Goal: Task Accomplishment & Management: Manage account settings

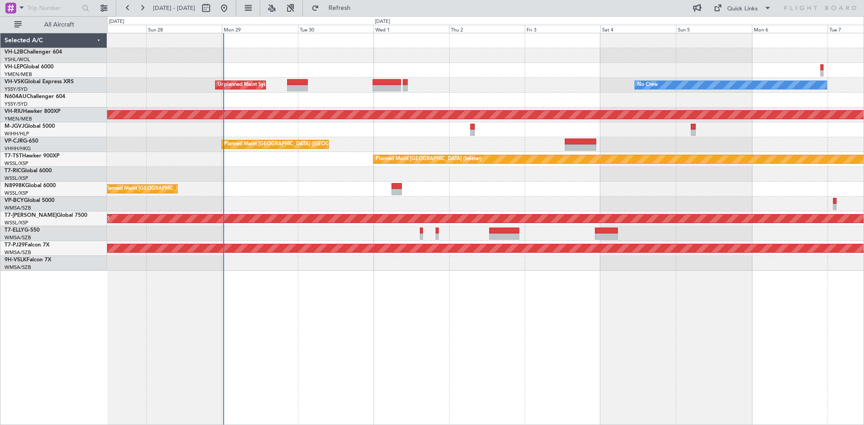
click at [401, 108] on div "No Crew Unplanned Maint Sydney ([PERSON_NAME] Intl) Planned Maint [GEOGRAPHIC_D…" at bounding box center [485, 152] width 757 height 238
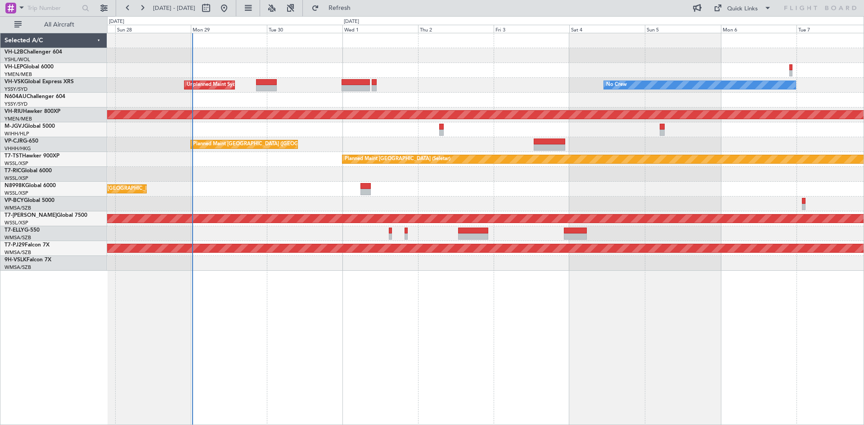
click at [364, 108] on div "No Crew Unplanned Maint Sydney ([PERSON_NAME] Intl) Planned Maint [GEOGRAPHIC_D…" at bounding box center [485, 152] width 757 height 238
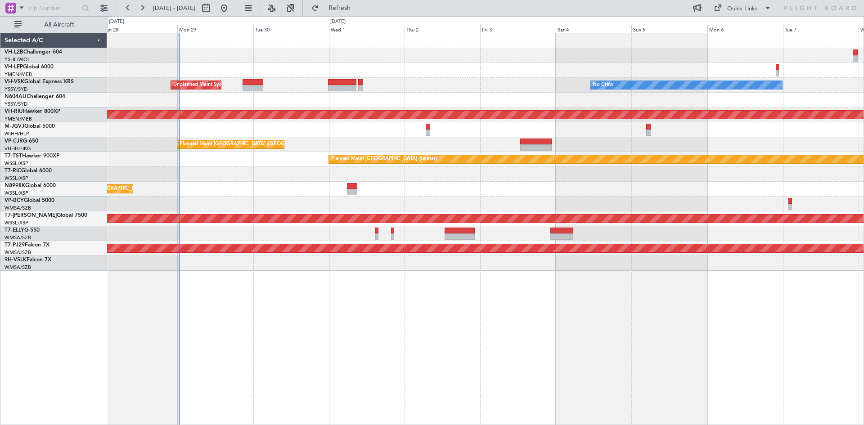
click at [415, 195] on div "Planned Maint [GEOGRAPHIC_DATA] ([GEOGRAPHIC_DATA] Intl)" at bounding box center [485, 189] width 757 height 15
click at [49, 66] on link "VH-LEP Global 6000" at bounding box center [29, 66] width 49 height 5
click at [31, 141] on link "VP-CJR G-650" at bounding box center [22, 141] width 34 height 5
click at [31, 111] on link "VH-RIU Hawker 800XP" at bounding box center [33, 111] width 56 height 5
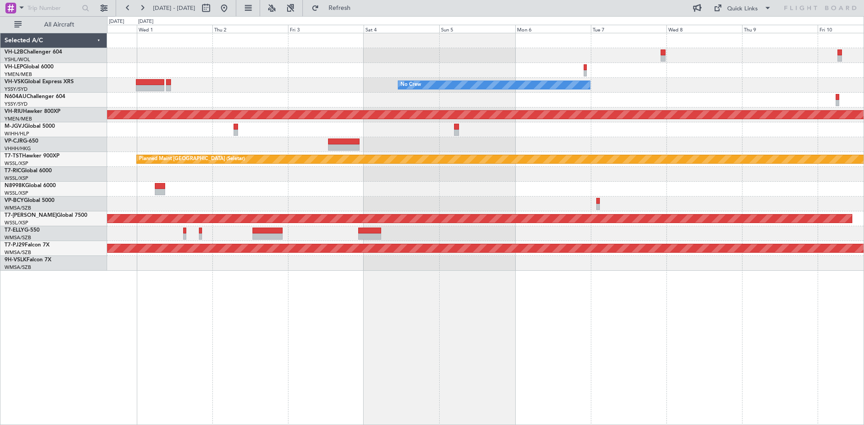
click at [365, 60] on div at bounding box center [485, 55] width 757 height 15
click at [668, 57] on div at bounding box center [485, 55] width 757 height 15
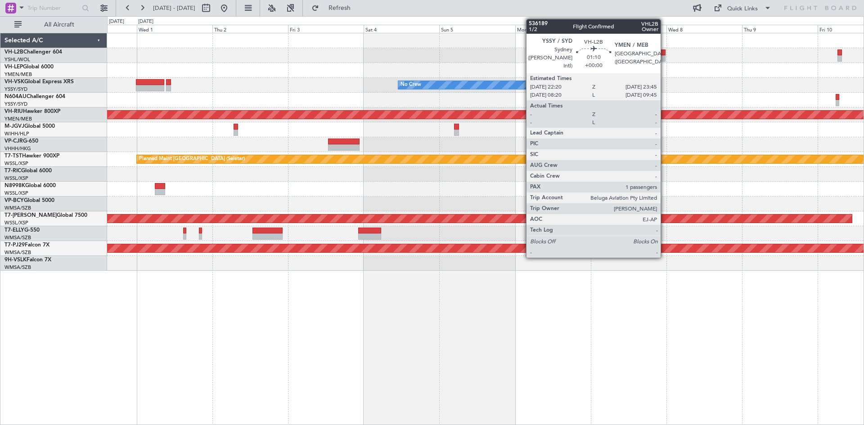
click at [665, 58] on div at bounding box center [663, 58] width 5 height 6
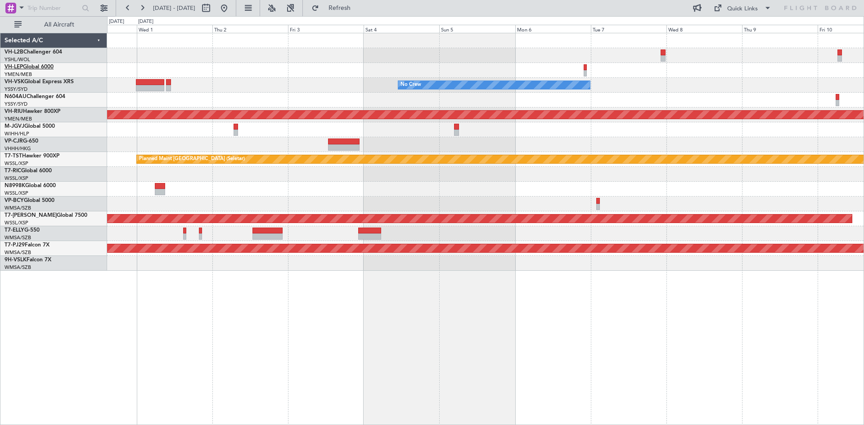
click at [268, 68] on div at bounding box center [485, 70] width 757 height 15
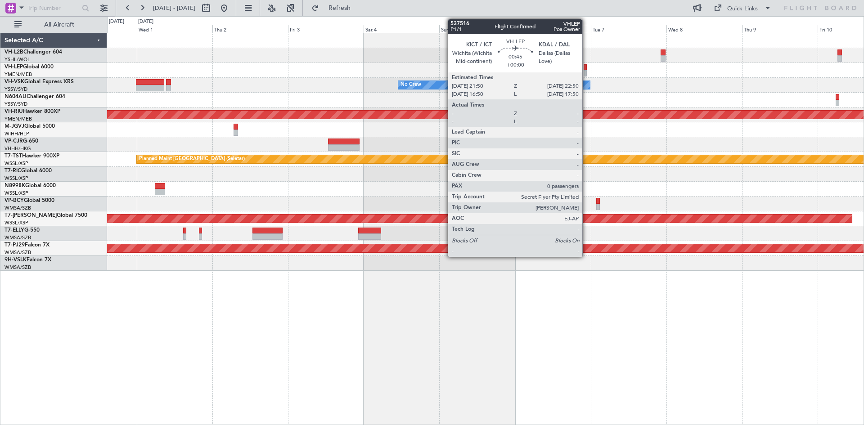
click at [587, 72] on div at bounding box center [586, 73] width 4 height 6
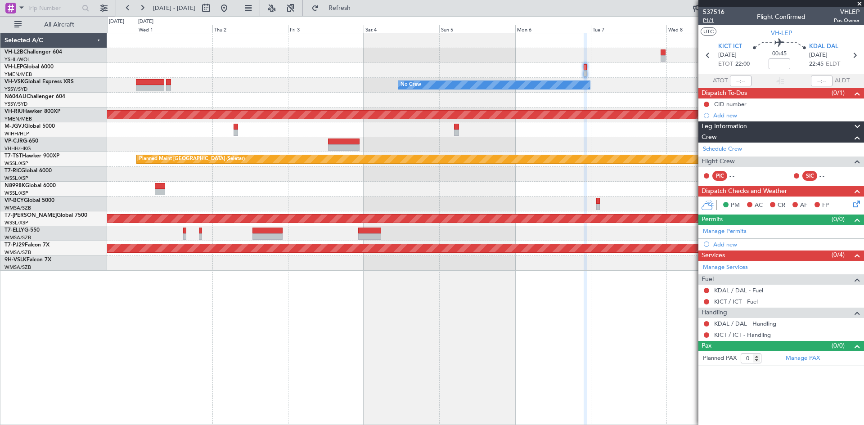
drag, startPoint x: 711, startPoint y: 20, endPoint x: 707, endPoint y: 20, distance: 4.5
click at [707, 20] on span "P1/1" at bounding box center [714, 21] width 22 height 8
click at [44, 53] on link "VH-L2B Challenger 604" at bounding box center [34, 52] width 58 height 5
click at [35, 82] on link "VH-VSK Global Express XRS" at bounding box center [39, 81] width 69 height 5
click at [54, 98] on link "N604AU Challenger 604" at bounding box center [35, 96] width 61 height 5
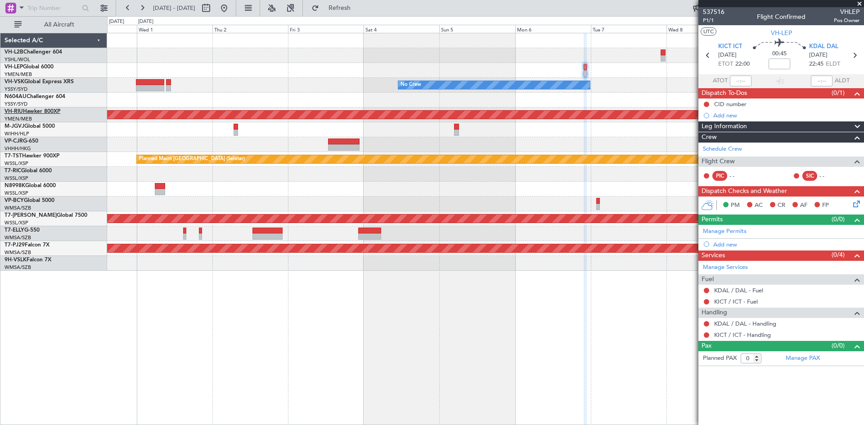
click at [42, 112] on link "VH-RIU Hawker 800XP" at bounding box center [33, 111] width 56 height 5
click at [36, 126] on link "M-JGVJ Global 5000" at bounding box center [30, 126] width 50 height 5
click at [24, 140] on link "VP-CJR G-650" at bounding box center [22, 141] width 34 height 5
click at [24, 158] on link "T7-TST Hawker 900XP" at bounding box center [32, 156] width 55 height 5
click at [45, 170] on link "T7-RIC Global 6000" at bounding box center [28, 170] width 47 height 5
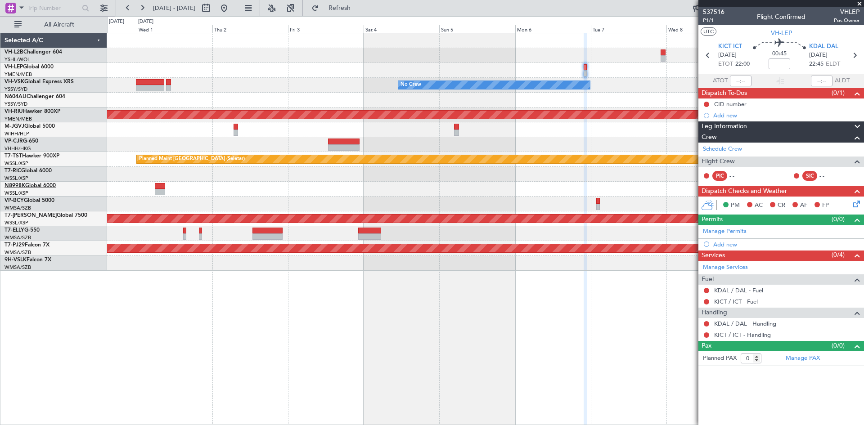
click at [36, 185] on link "N8998K Global 6000" at bounding box center [30, 185] width 51 height 5
click at [46, 200] on link "VP-BCY Global 5000" at bounding box center [30, 200] width 50 height 5
click at [38, 214] on link "T7-[PERSON_NAME] Global 7500" at bounding box center [46, 215] width 83 height 5
click at [34, 233] on link "T7-ELLY G-550" at bounding box center [22, 230] width 35 height 5
click at [24, 247] on span "T7-PJ29" at bounding box center [15, 245] width 20 height 5
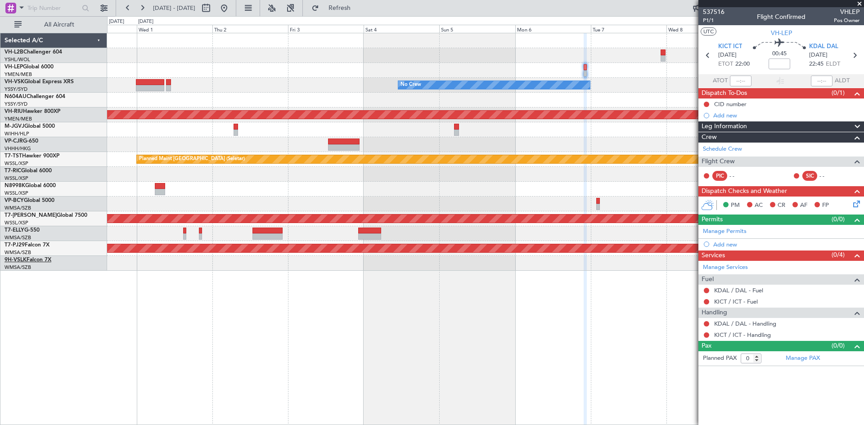
click at [47, 262] on link "9H-VSLK Falcon 7X" at bounding box center [28, 260] width 47 height 5
click at [50, 67] on link "VH-LEP Global 6000" at bounding box center [29, 66] width 49 height 5
click at [61, 92] on div "YSSY/[PERSON_NAME][GEOGRAPHIC_DATA] ([PERSON_NAME] Intl)" at bounding box center [56, 90] width 102 height 8
click at [60, 94] on link "N604AU Challenger 604" at bounding box center [35, 96] width 61 height 5
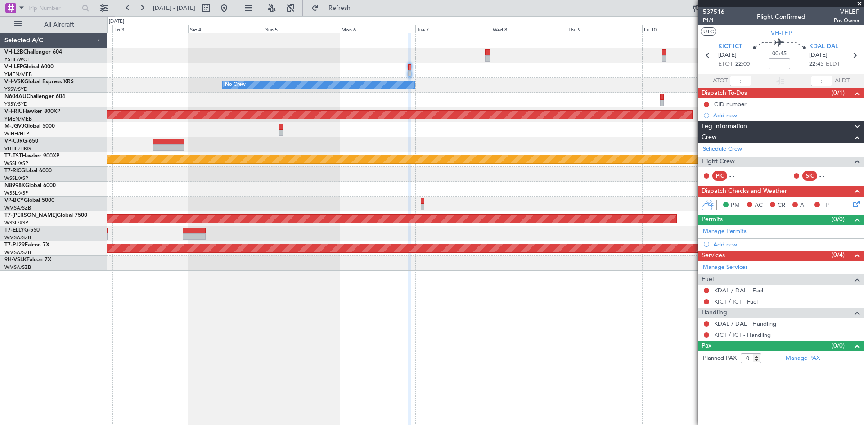
click at [266, 198] on div at bounding box center [485, 204] width 757 height 15
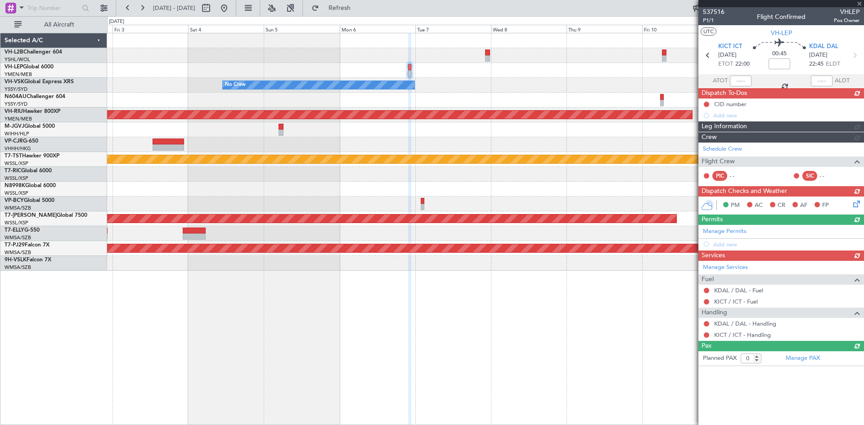
click at [747, 325] on div "Manage Services Fuel KDAL / DAL - Fuel KICT / ICT - Fuel Handling KDAL / DAL - …" at bounding box center [782, 301] width 166 height 80
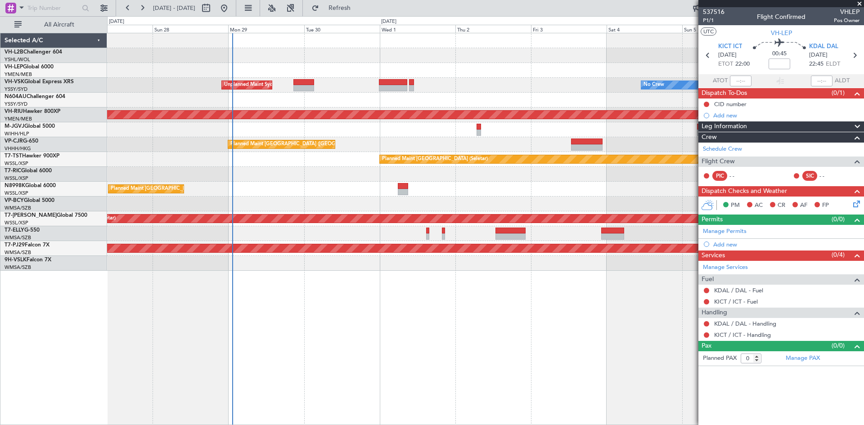
click at [576, 100] on div "No Crew Unplanned Maint Sydney ([PERSON_NAME] Intl) Planned Maint [GEOGRAPHIC_D…" at bounding box center [485, 152] width 757 height 238
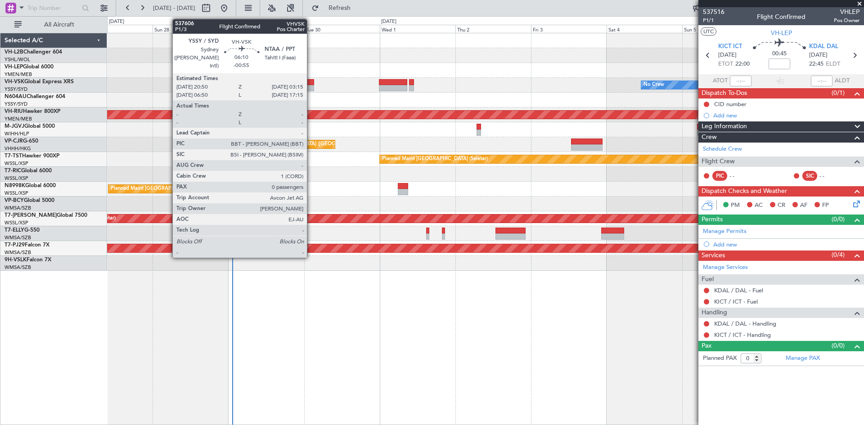
click at [311, 86] on div at bounding box center [304, 88] width 20 height 6
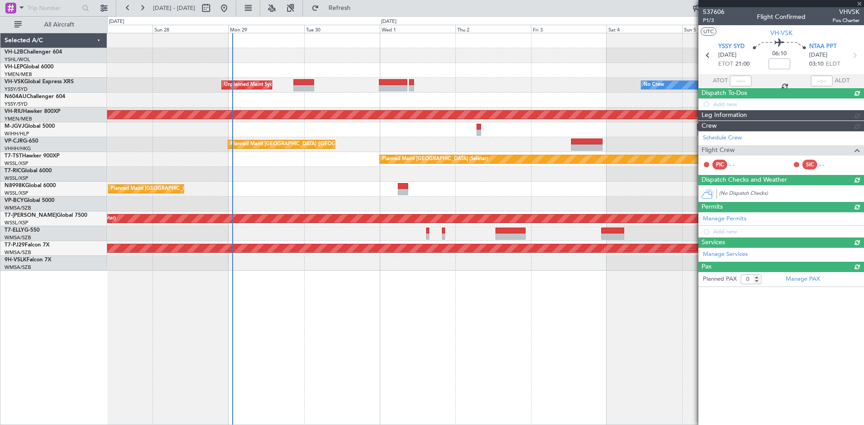
type input "-00:55"
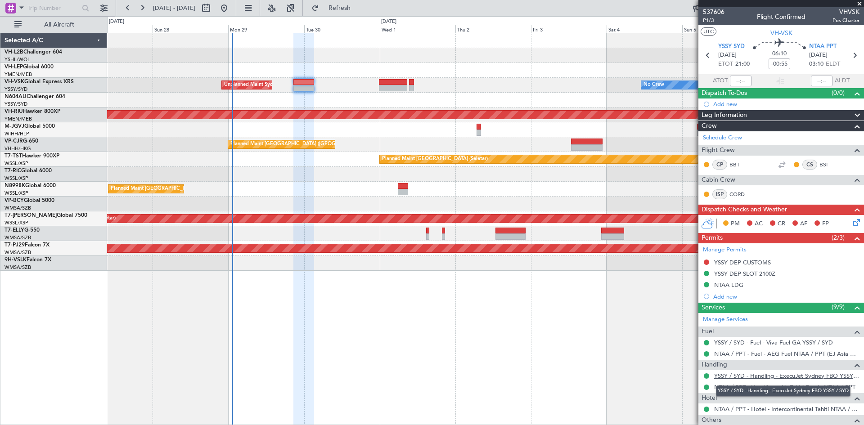
click at [750, 377] on link "YSSY / SYD - Handling - ExecuJet Sydney FBO YSSY / SYD" at bounding box center [786, 376] width 145 height 8
click at [750, 375] on link "YSSY / SYD - Handling - ExecuJet Sydney FBO YSSY / SYD" at bounding box center [786, 376] width 145 height 8
click at [320, 84] on div "Unplanned Maint Sydney ([PERSON_NAME] Intl) No Crew" at bounding box center [485, 85] width 757 height 15
click at [306, 88] on div at bounding box center [304, 88] width 20 height 6
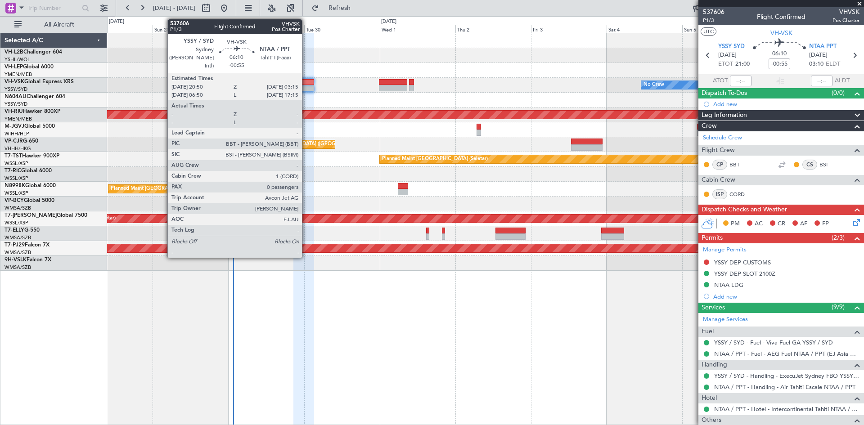
click at [306, 88] on div at bounding box center [304, 88] width 20 height 6
